Goal: Task Accomplishment & Management: Manage account settings

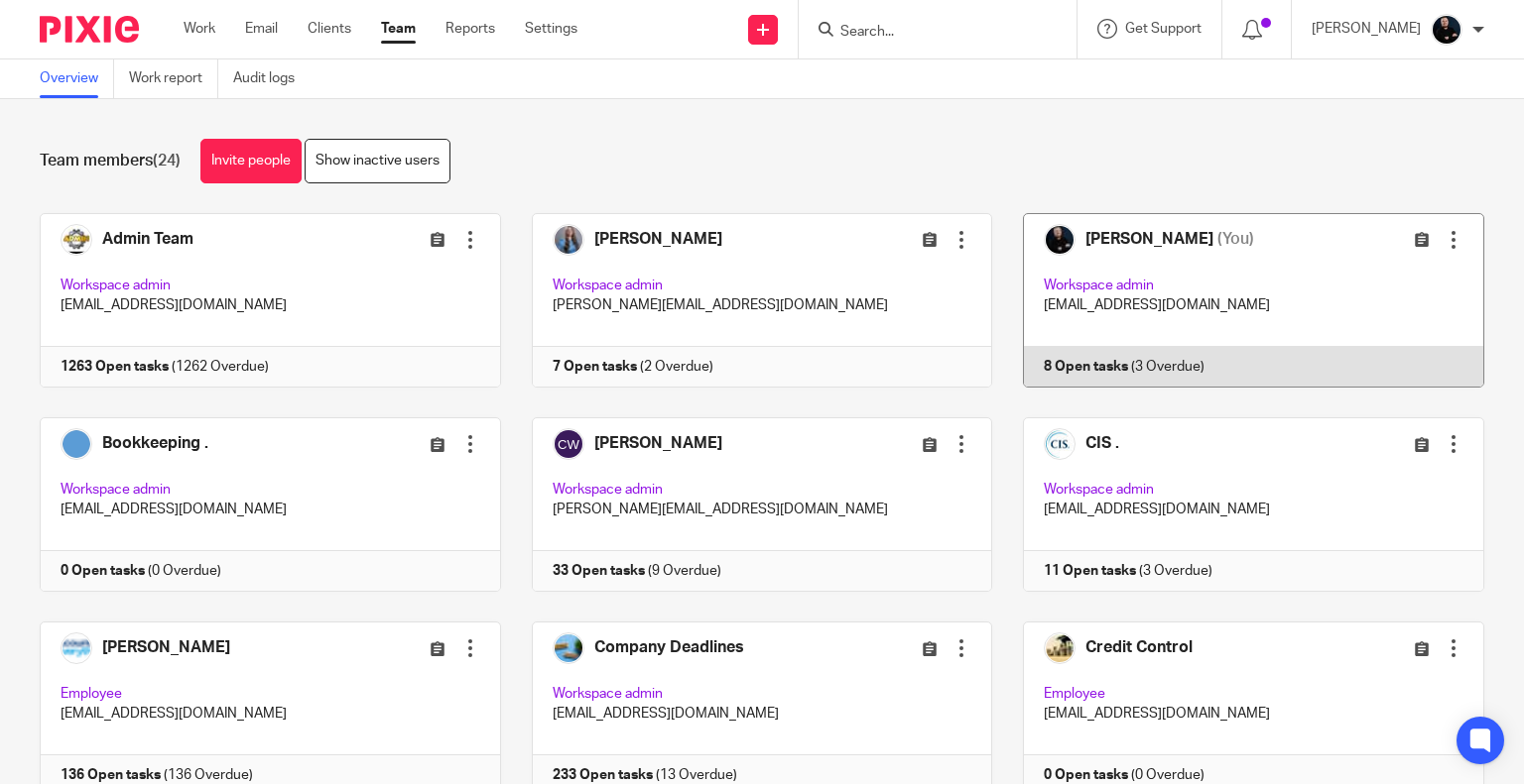
click at [1140, 256] on link at bounding box center [1238, 300] width 492 height 175
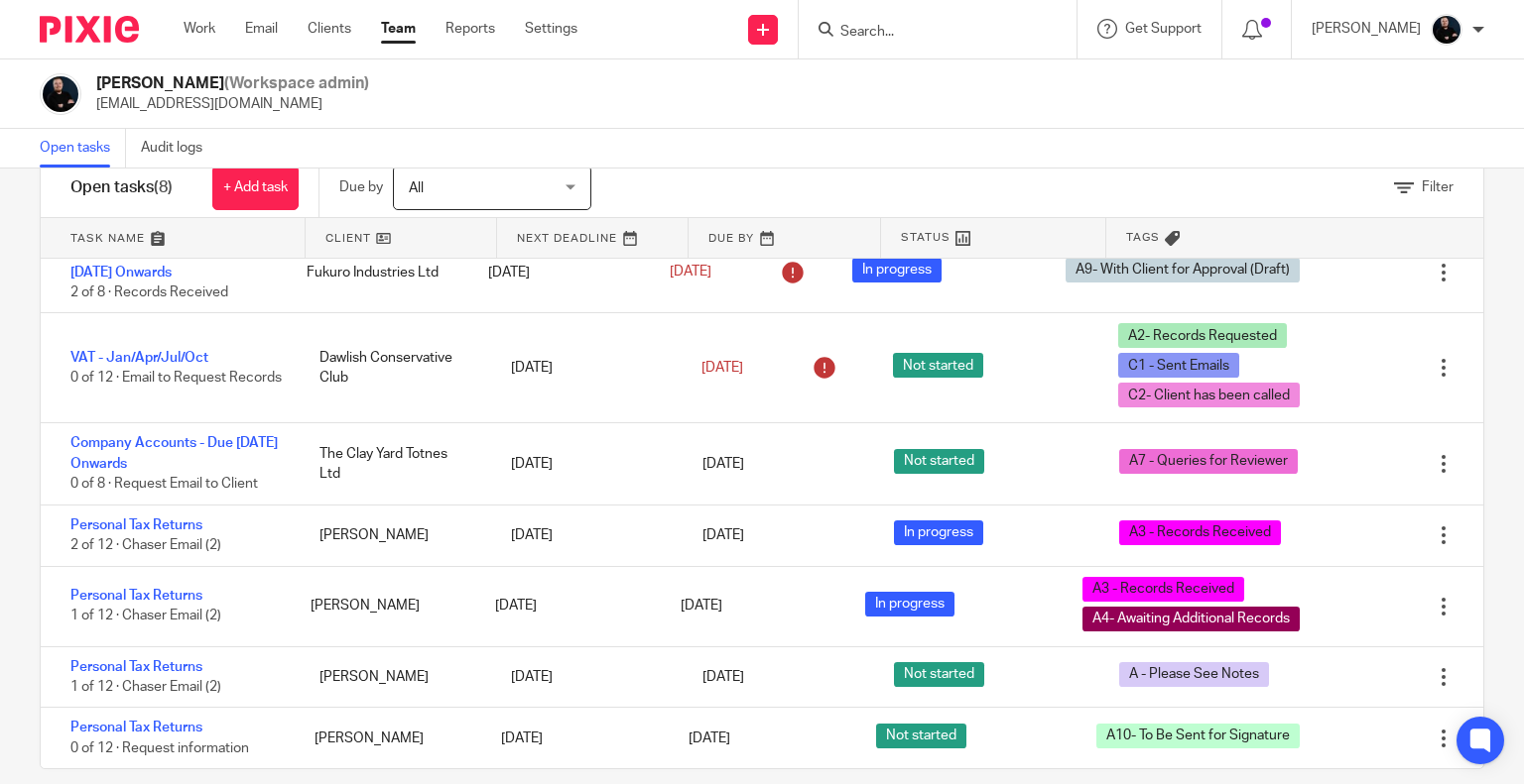
scroll to position [75, 0]
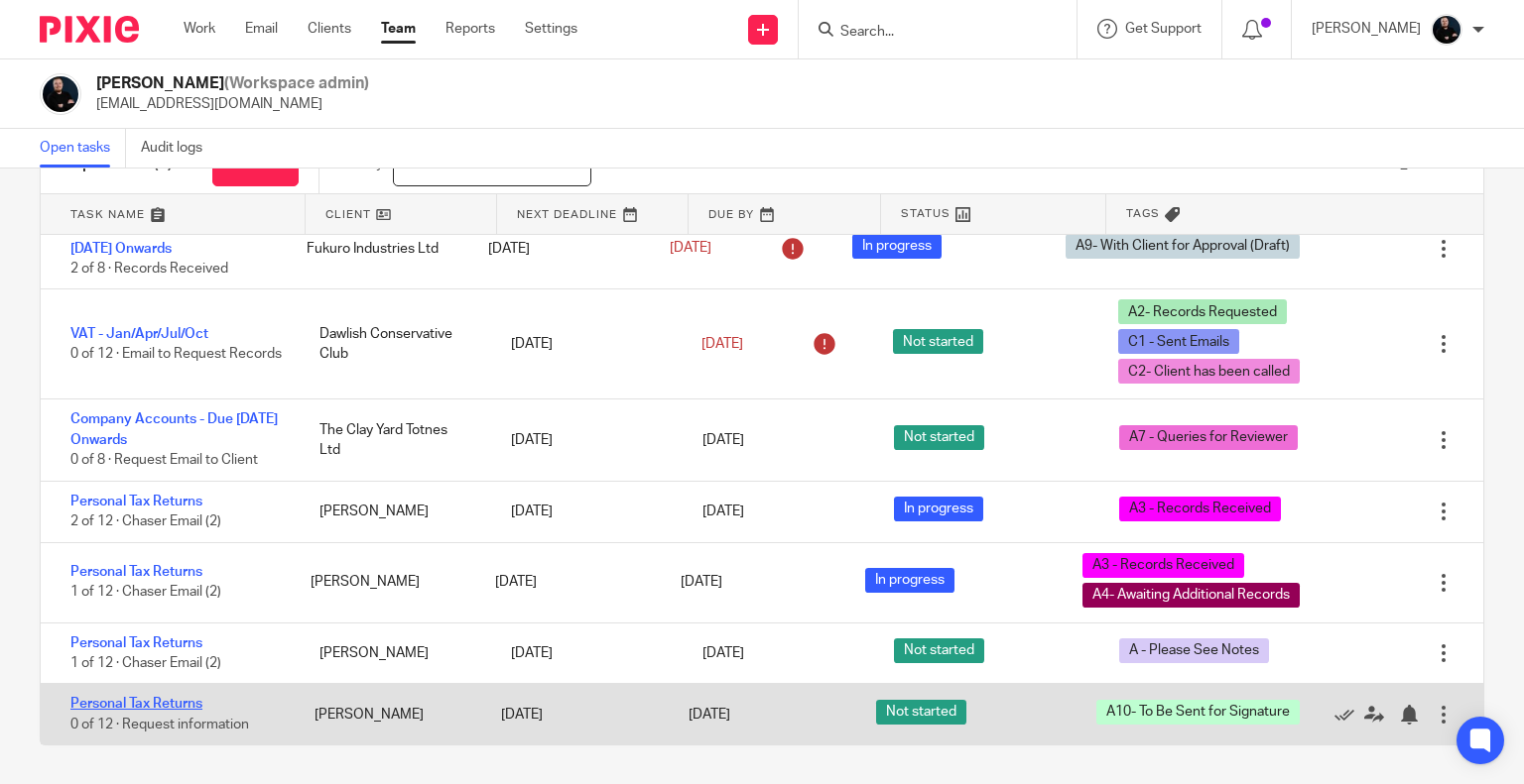
click at [138, 701] on link "Personal Tax Returns" at bounding box center [137, 704] width 132 height 14
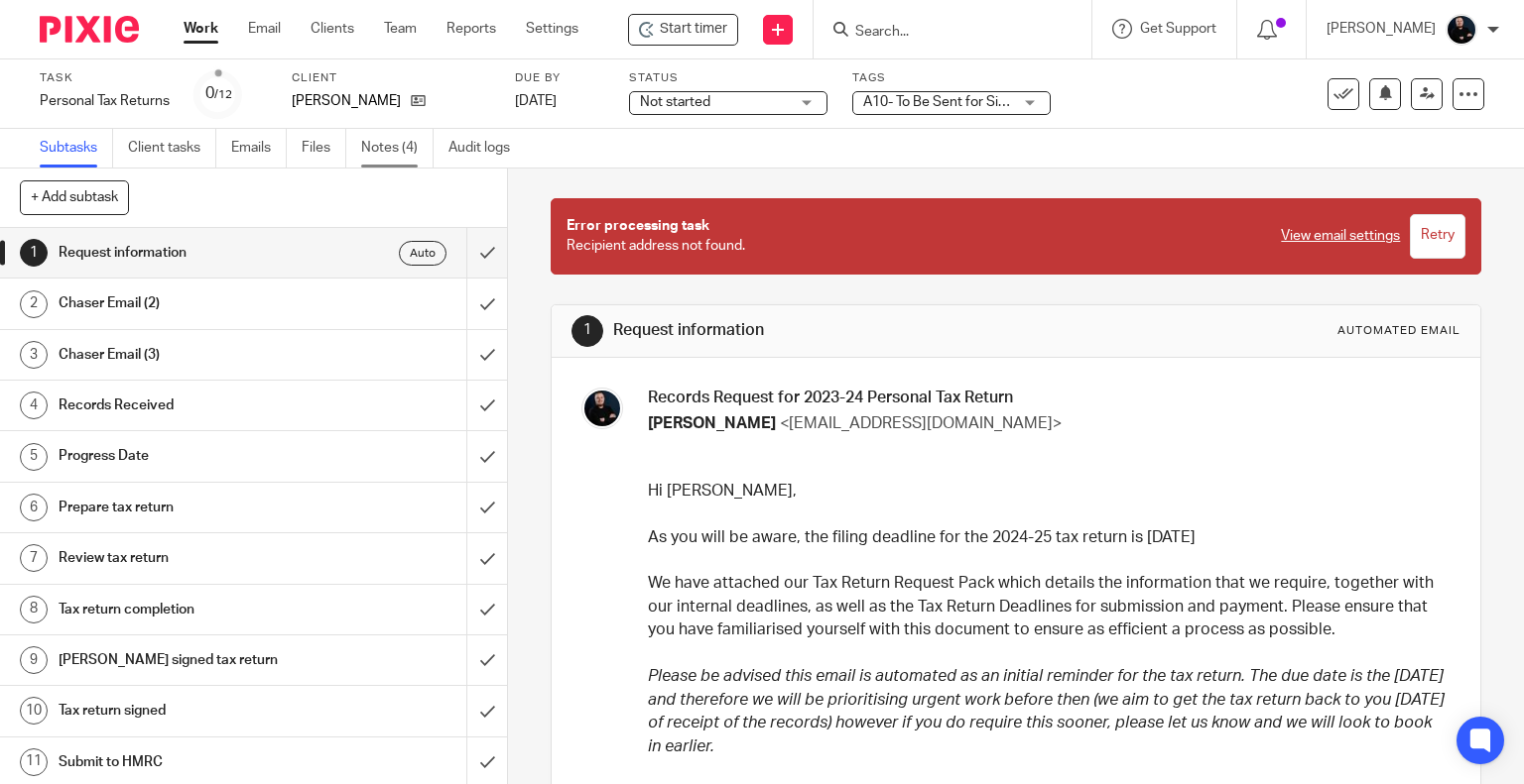
click at [370, 146] on link "Notes (4)" at bounding box center [397, 148] width 73 height 39
